Goal: Information Seeking & Learning: Learn about a topic

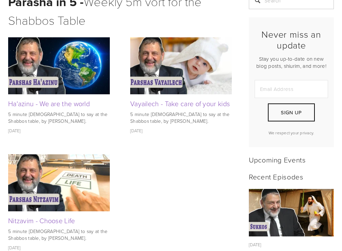
scroll to position [272, 0]
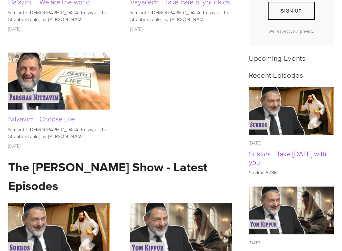
click at [275, 153] on link "Sukkos - Take [DATE] with you" at bounding box center [288, 158] width 78 height 18
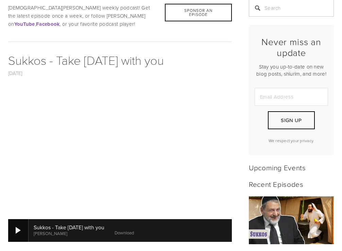
click at [16, 227] on div at bounding box center [18, 230] width 5 height 7
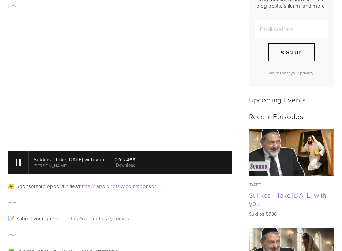
scroll to position [272, 0]
